Goal: Task Accomplishment & Management: Complete application form

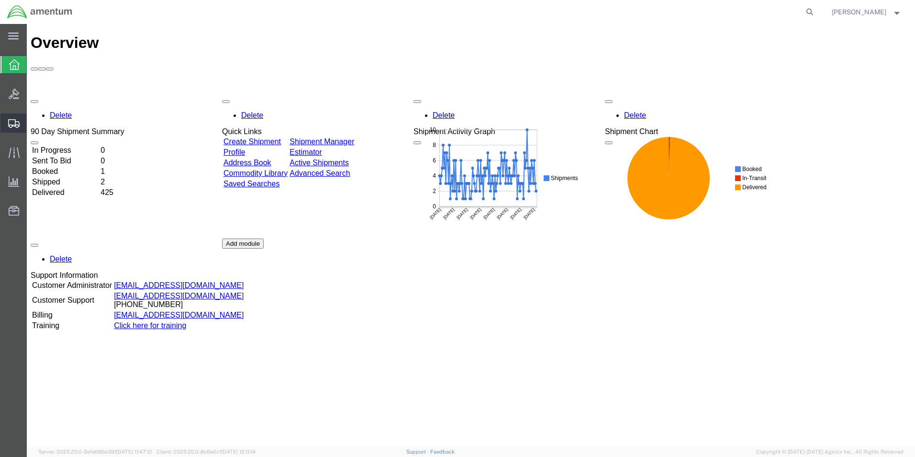
click at [0, 0] on span "Create Shipment" at bounding box center [0, 0] width 0 height 0
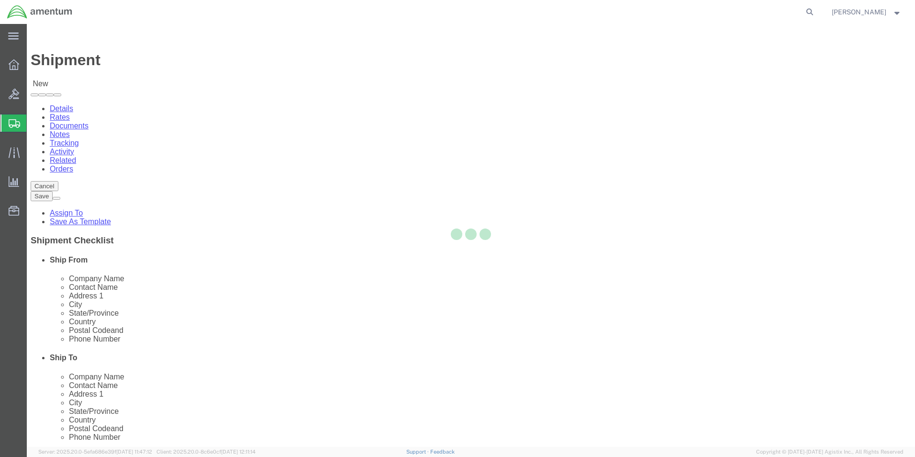
click at [173, 83] on div at bounding box center [471, 235] width 889 height 423
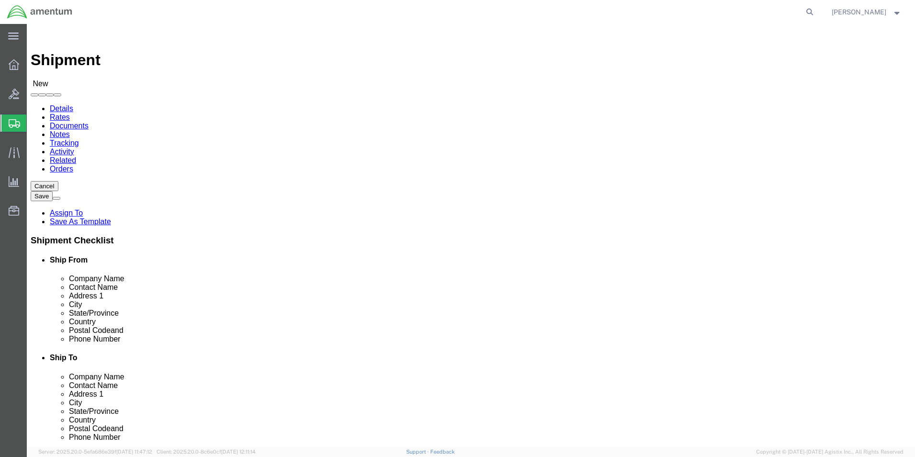
select select
select select "MYPROFILE"
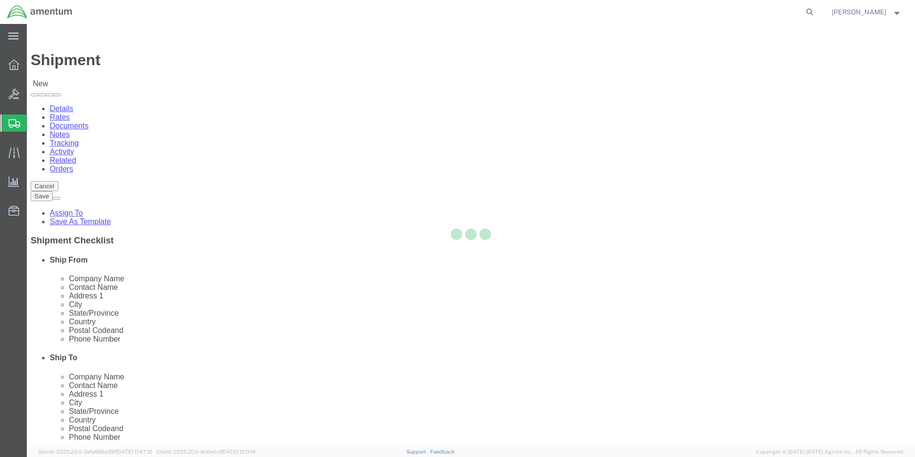
select select "CA"
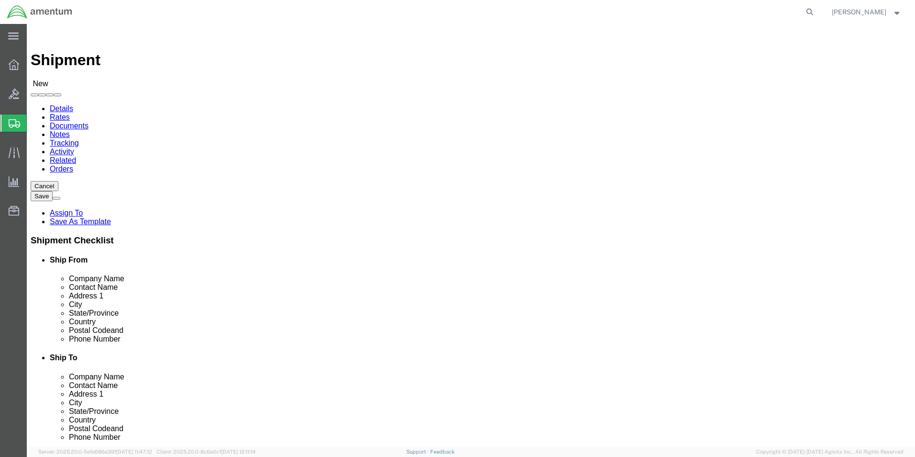
select select "MYPROFILE"
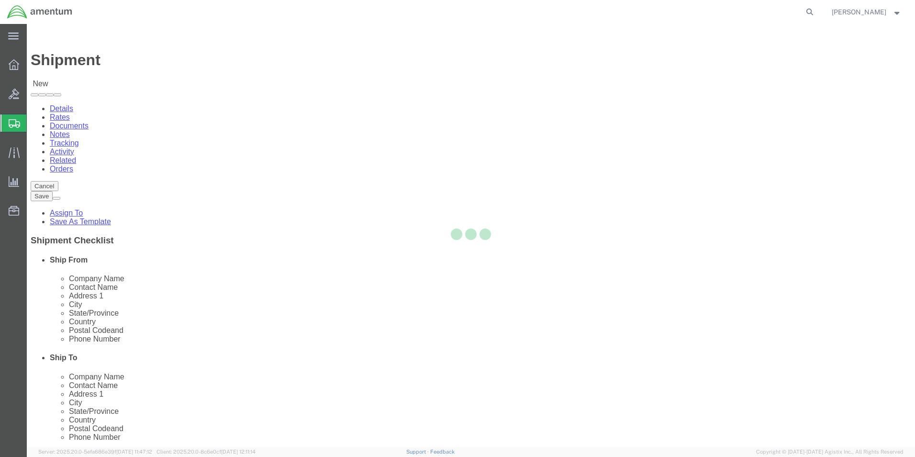
type input "Amentum Services, Inc."
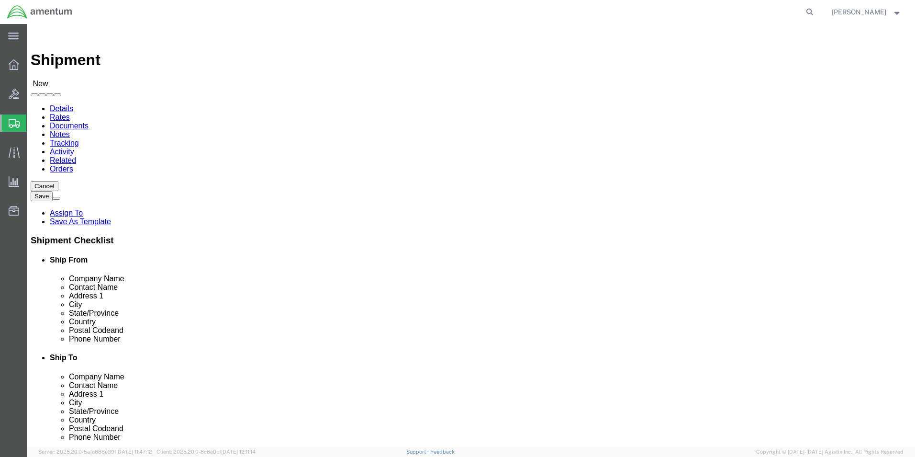
select select "CA"
click input "text"
type input "A"
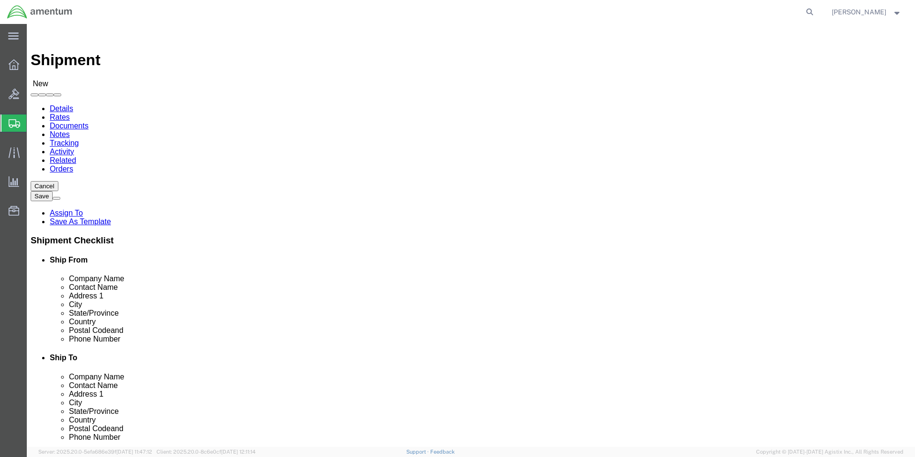
type input "avi"
click div "- Aviation Laboratories - (Receiving) [STREET_ADDRESS][PERSON_NAME] , 12:00 AM …"
select select
select select "LA"
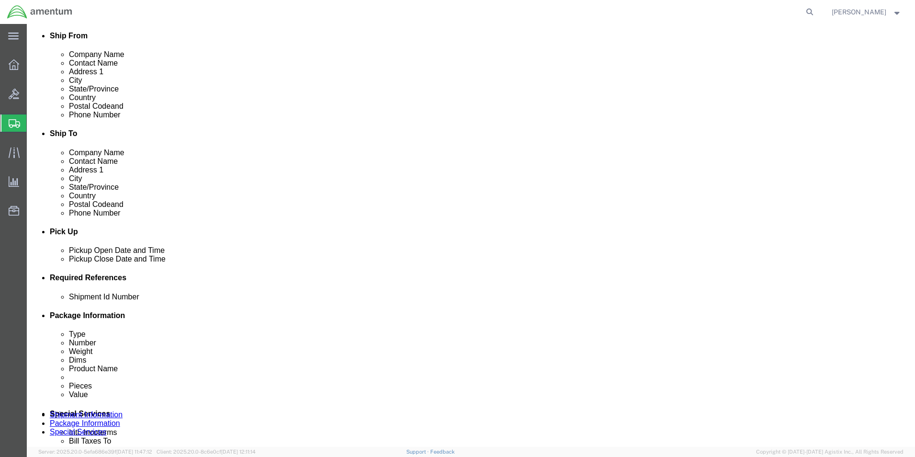
scroll to position [239, 0]
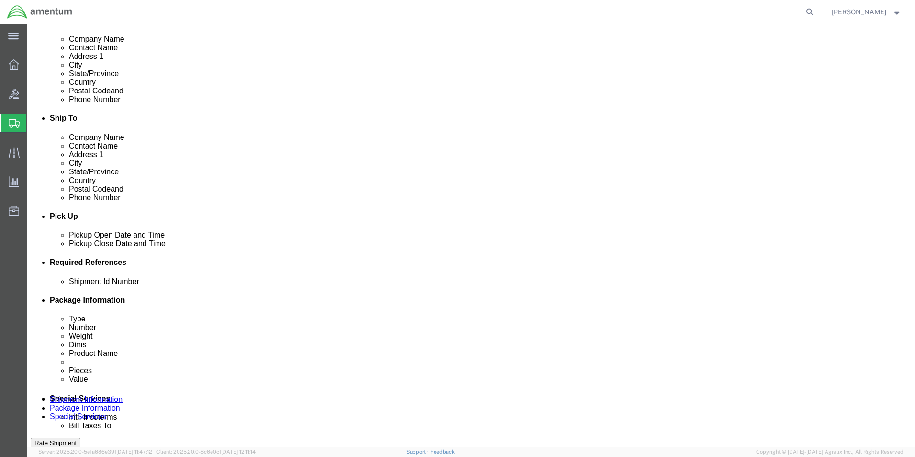
type input "Aviation Laboratories"
click input "text"
type input "s"
type input "SAMPLE KITS"
click button "Add reference"
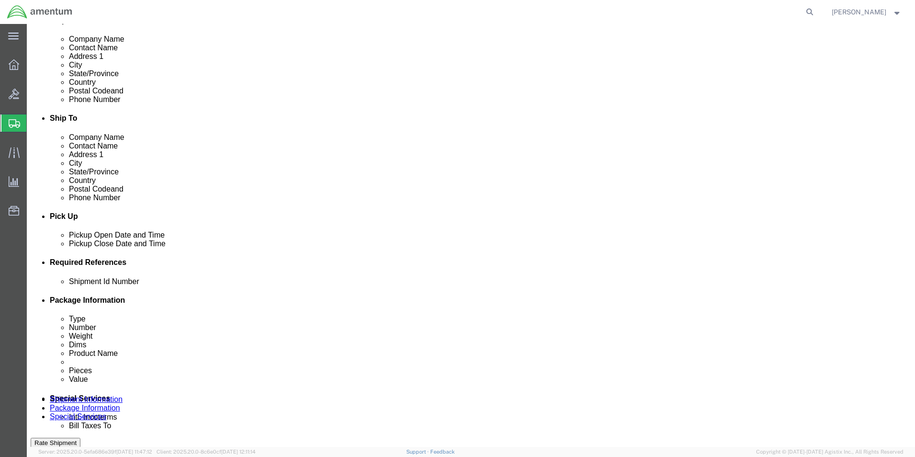
click select "Select Account Type Activity ID Airline Appointment Number ASN Batch Request # …"
select select "DEPT"
click select "Select Account Type Activity ID Airline Appointment Number ASN Batch Request # …"
click input "text"
type input "CBP"
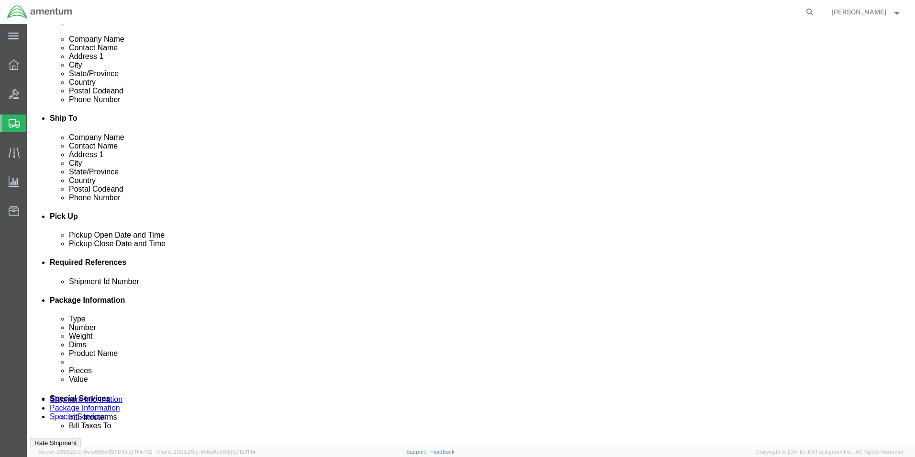
click button "Add reference"
click select "Select Account Type Activity ID Airline Appointment Number ASN Batch Request # …"
select select "PROJNUM"
click select "Select Account Type Activity ID Airline Appointment Number ASN Batch Request # …"
click div "Select Account Type Activity ID Airline Appointment Number ASN Batch Request # …"
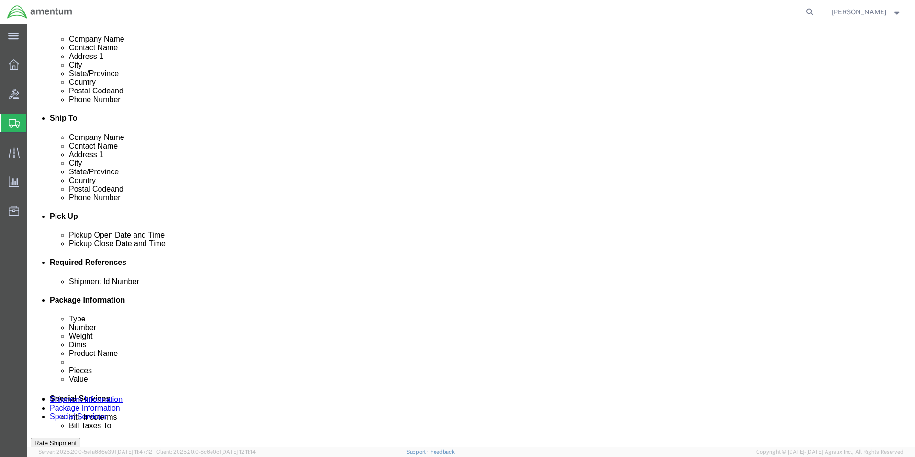
click div "Select Account Type Activity ID Airline Appointment Number ASN Batch Request # …"
click input "text"
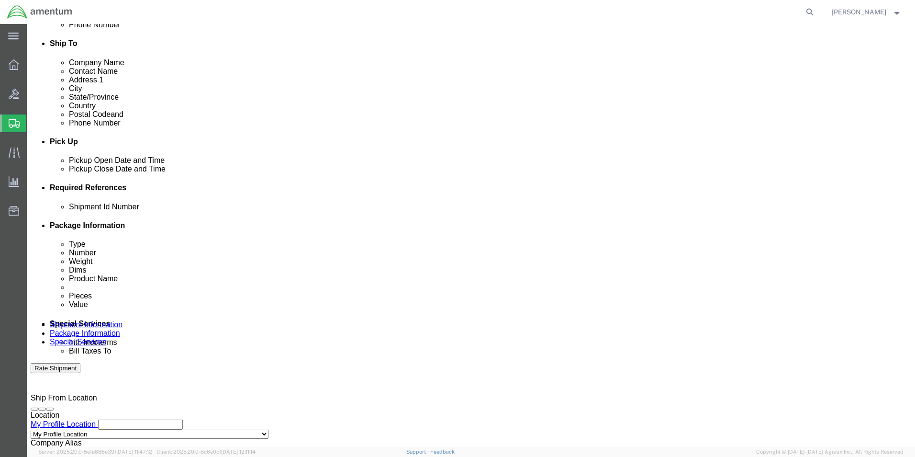
scroll to position [399, 0]
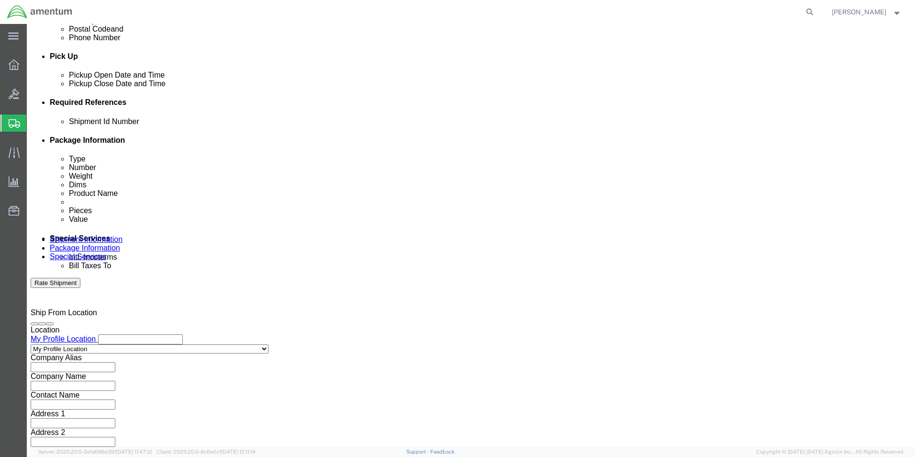
type input "6118.04.03.2219.000.SDC.0000"
click button "Continue"
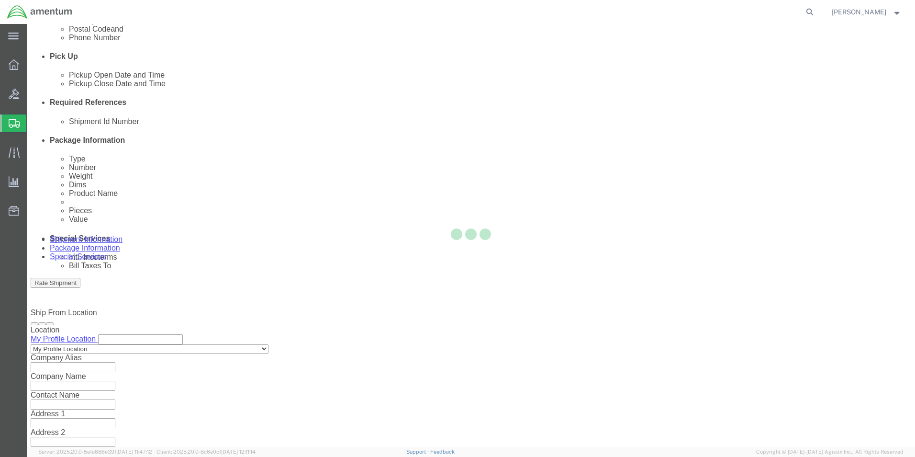
scroll to position [0, 0]
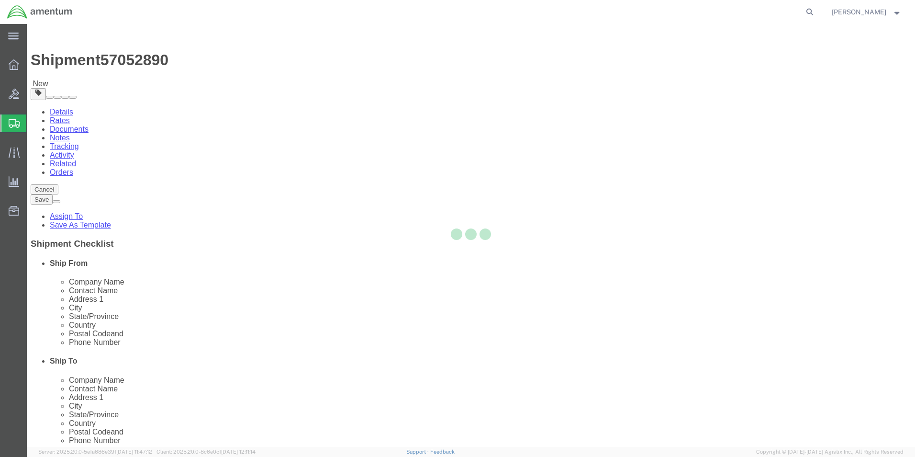
select select "CBOX"
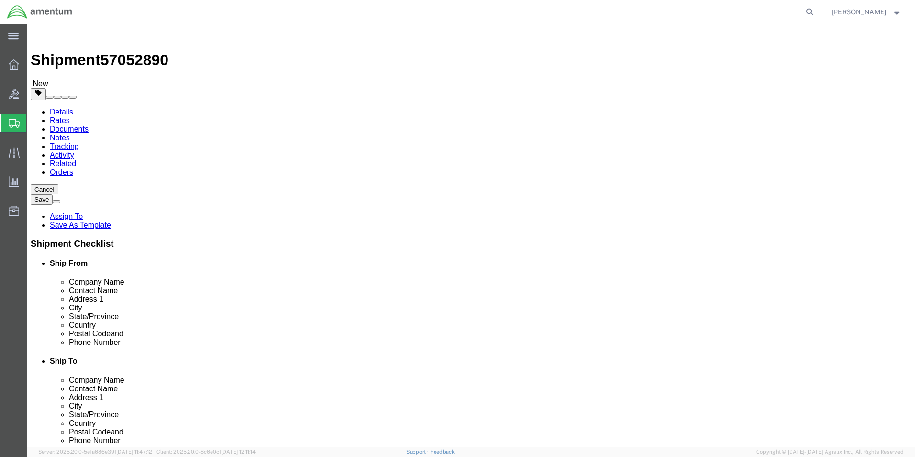
click input "text"
type input "10"
type input "8"
type input "6"
type input "1"
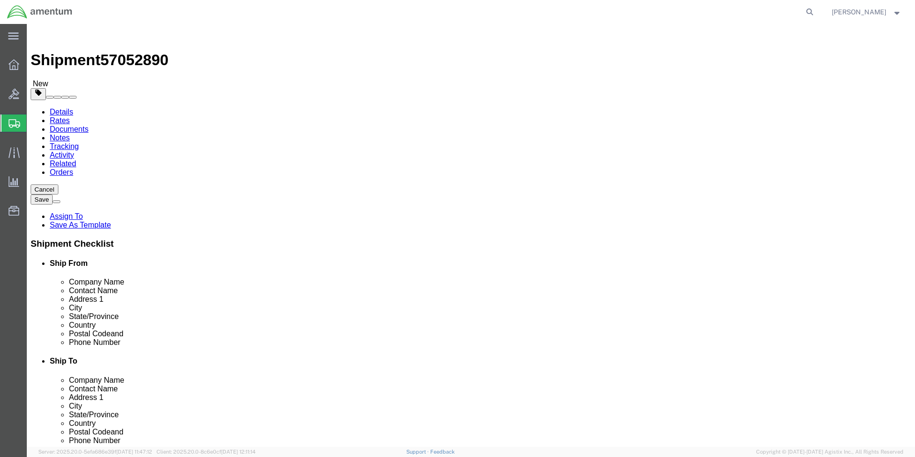
click link "Add Content"
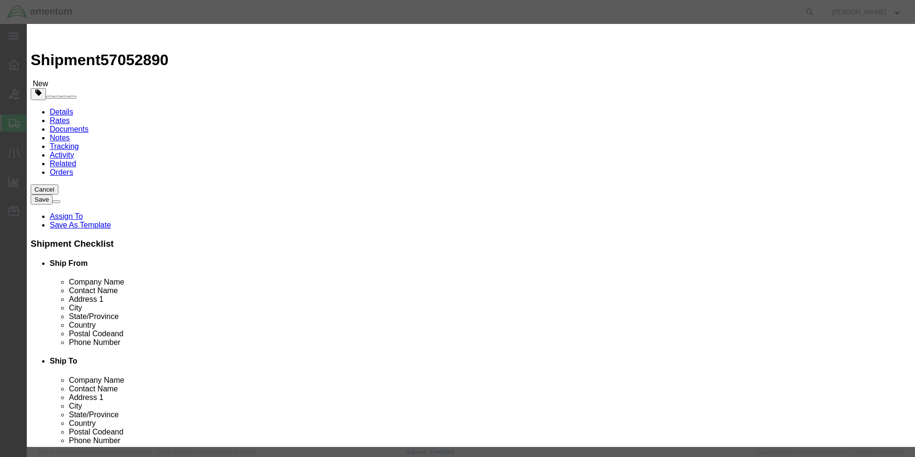
click input "text"
type input "SAMPLE KIT"
type input "2"
click input "text"
type input "25.00"
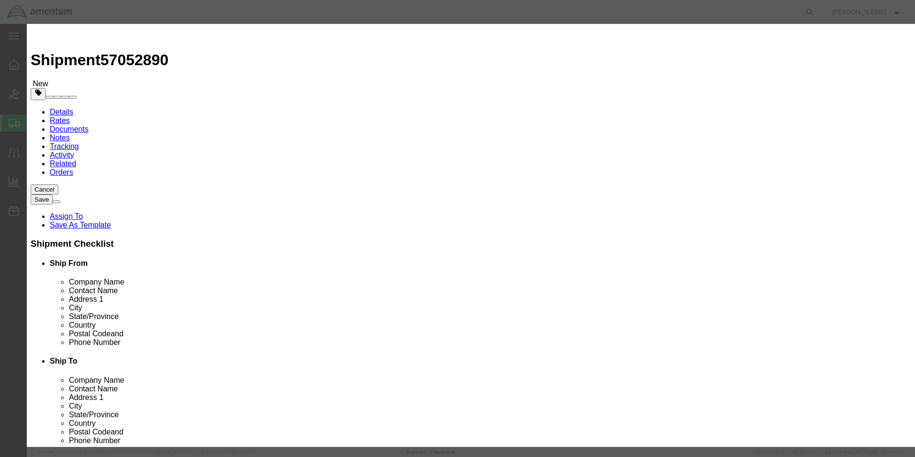
select select "USD"
click button "Save & Close"
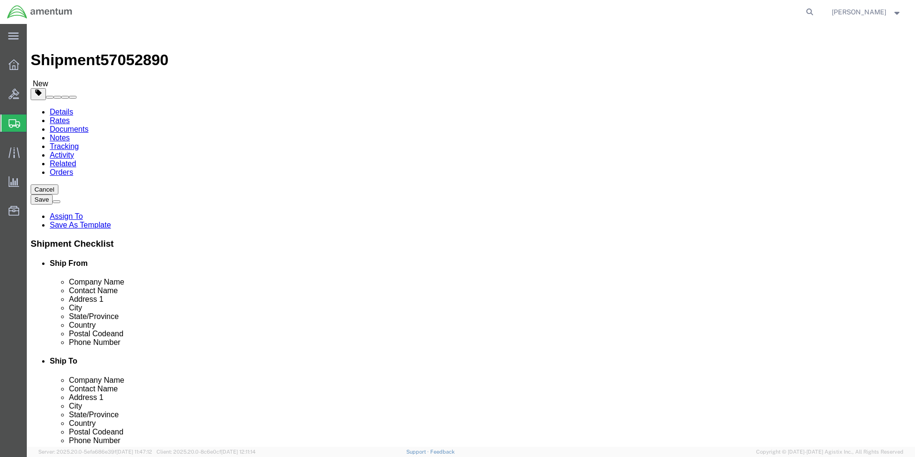
click div "Previous Continue"
click button "Continue"
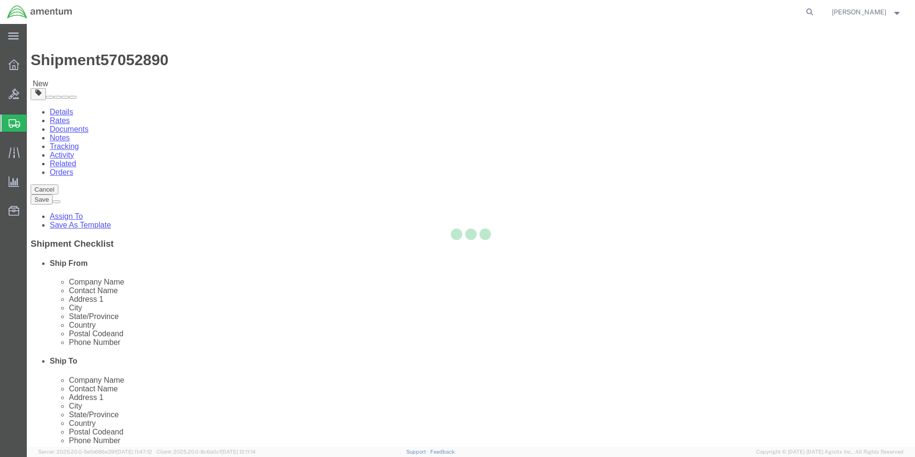
select select
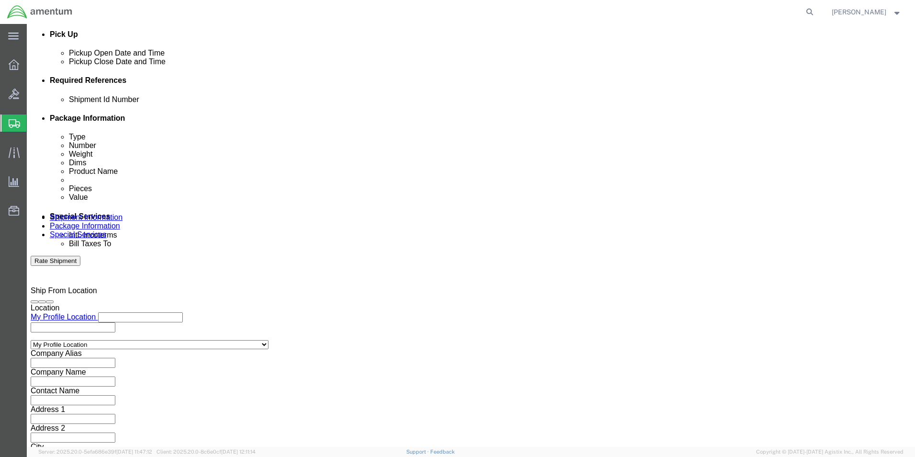
scroll to position [431, 0]
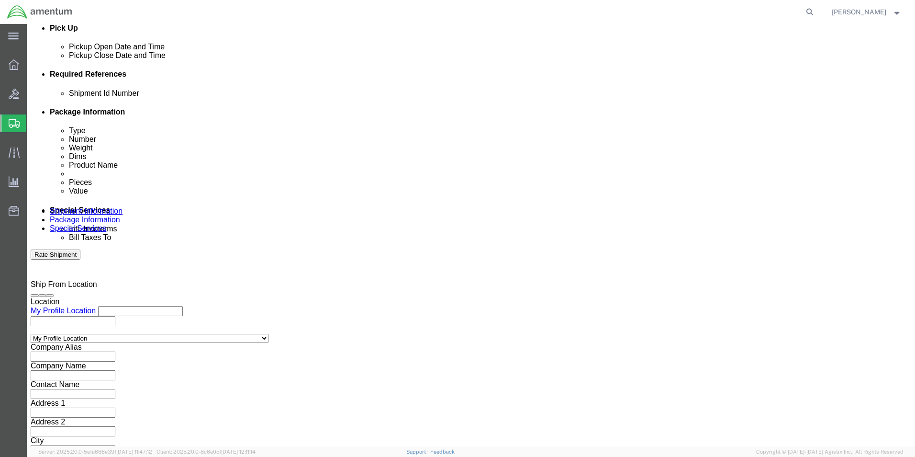
click input "text"
type input "[PERSON_NAME][EMAIL_ADDRESS][PERSON_NAME][DOMAIN_NAME]"
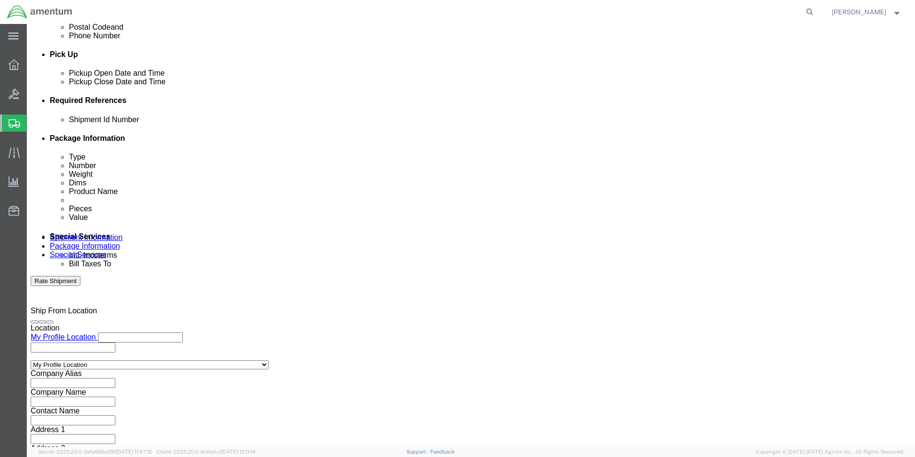
scroll to position [479, 0]
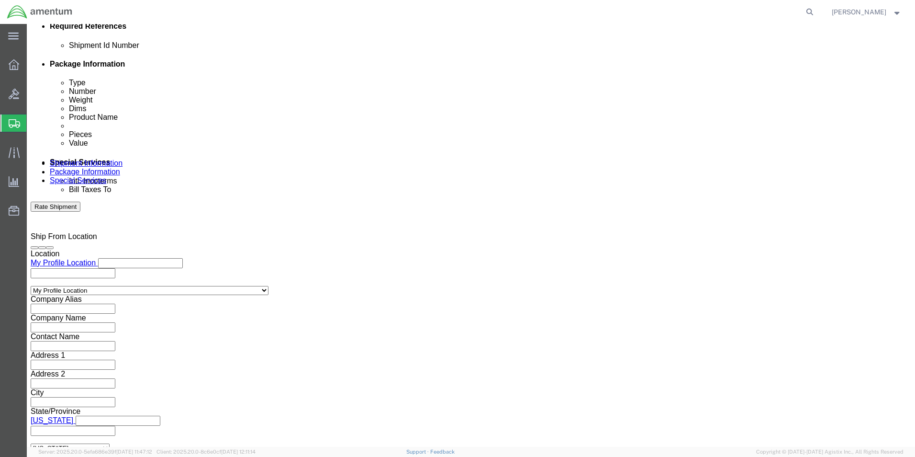
type input "[PERSON_NAME][EMAIL_ADDRESS][PERSON_NAME][DOMAIN_NAME]"
click input "Include shipping documents"
checkbox input "true"
click button "Rate Shipment"
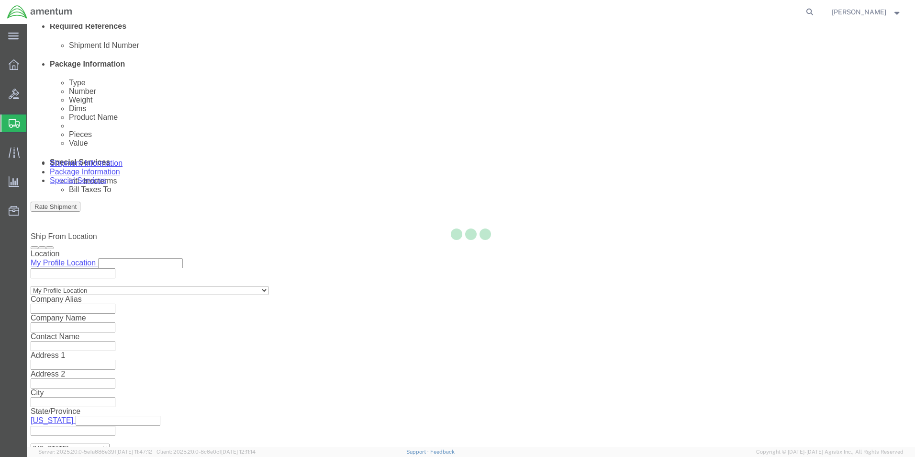
select select "49947"
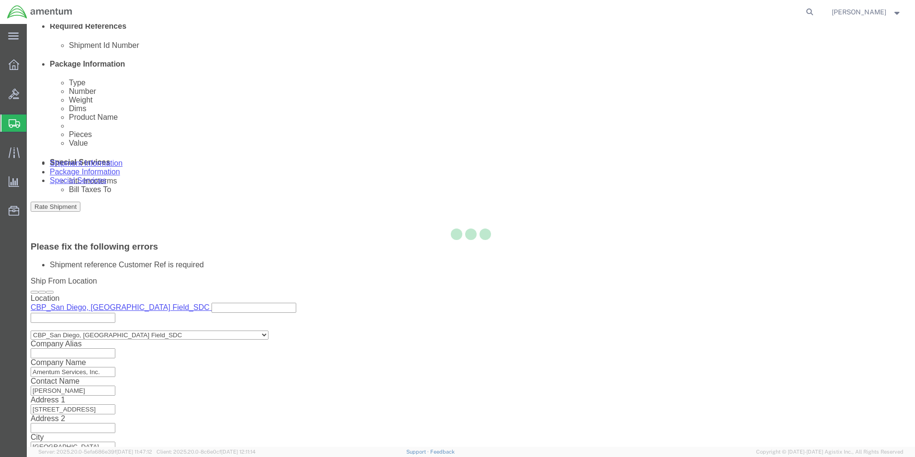
scroll to position [457, 0]
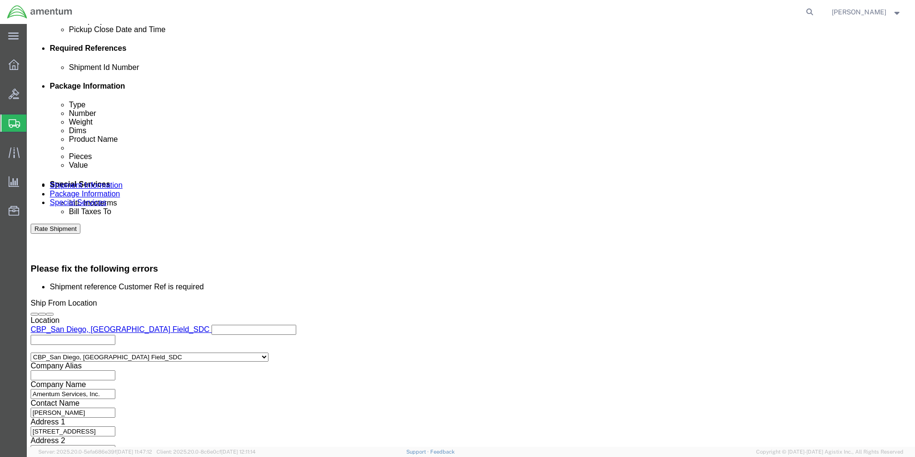
click input "SAMPLE KITS"
click input "text"
paste input "SAMPLE KITS"
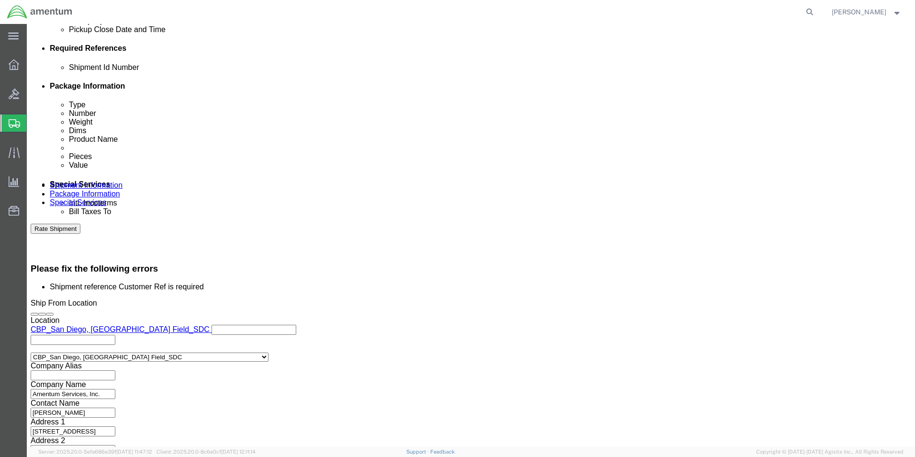
type input "SAMPLE KITS"
click button "Rate Shipment"
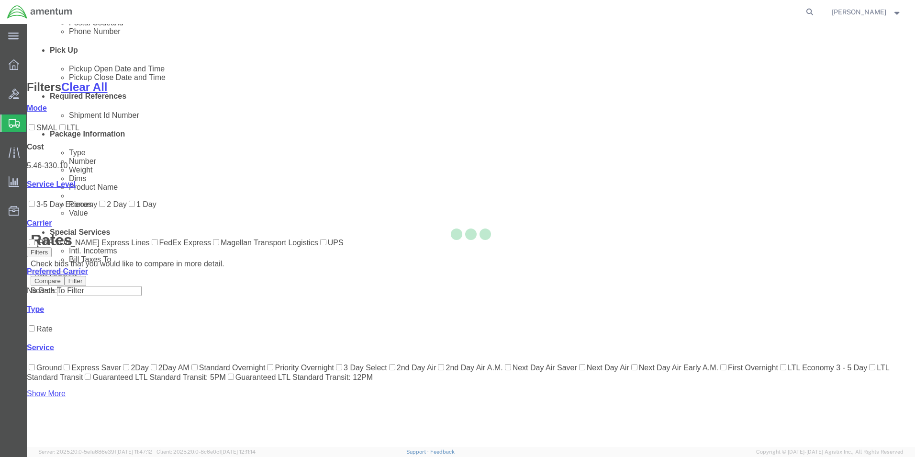
scroll to position [96, 0]
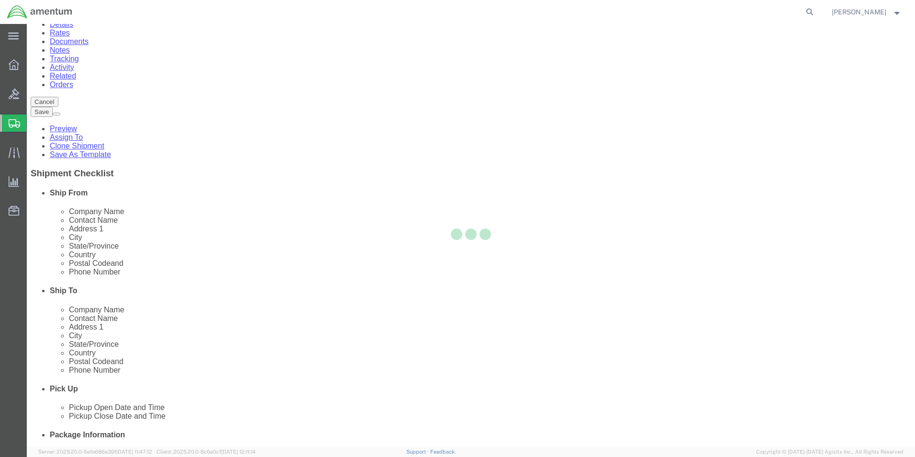
scroll to position [0, 0]
